Goal: Task Accomplishment & Management: Use online tool/utility

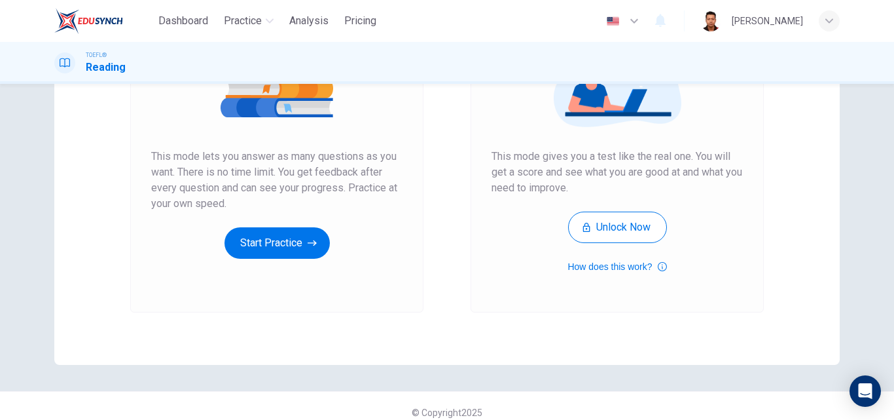
scroll to position [213, 0]
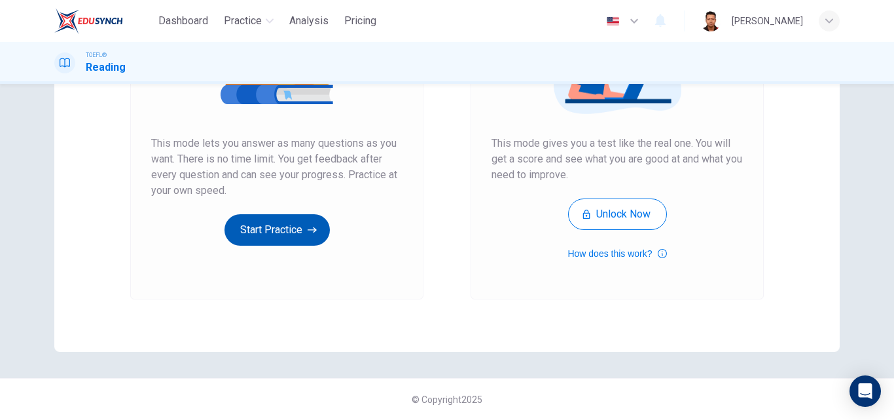
click at [285, 230] on button "Start Practice" at bounding box center [277, 229] width 105 height 31
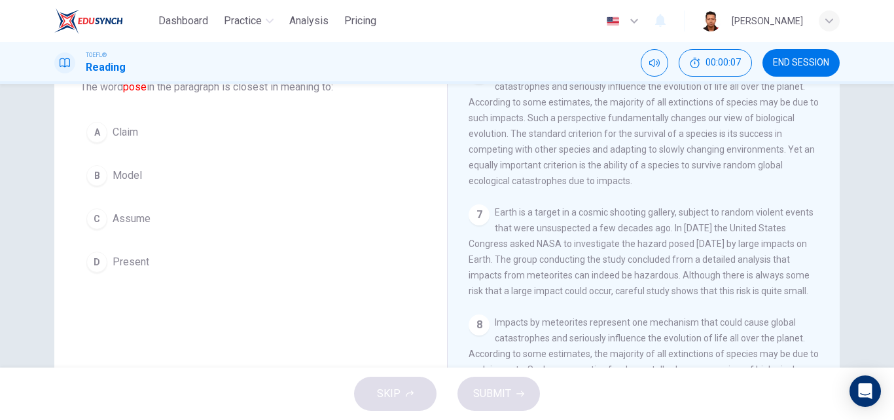
scroll to position [0, 0]
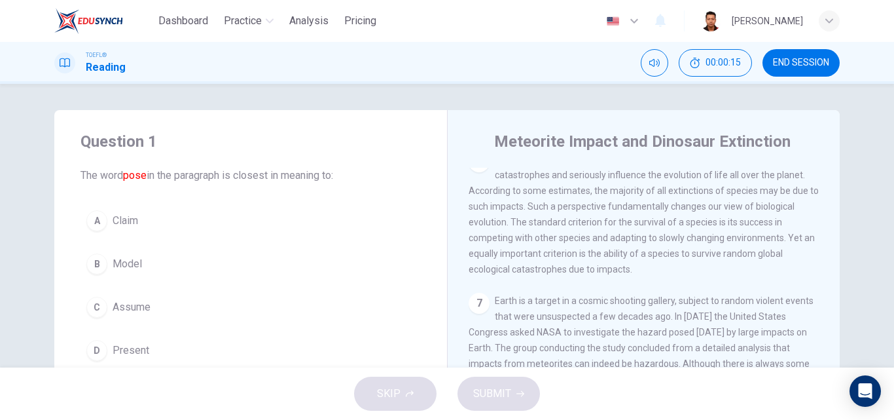
click at [815, 60] on span "END SESSION" at bounding box center [801, 63] width 56 height 10
